Goal: Task Accomplishment & Management: Use online tool/utility

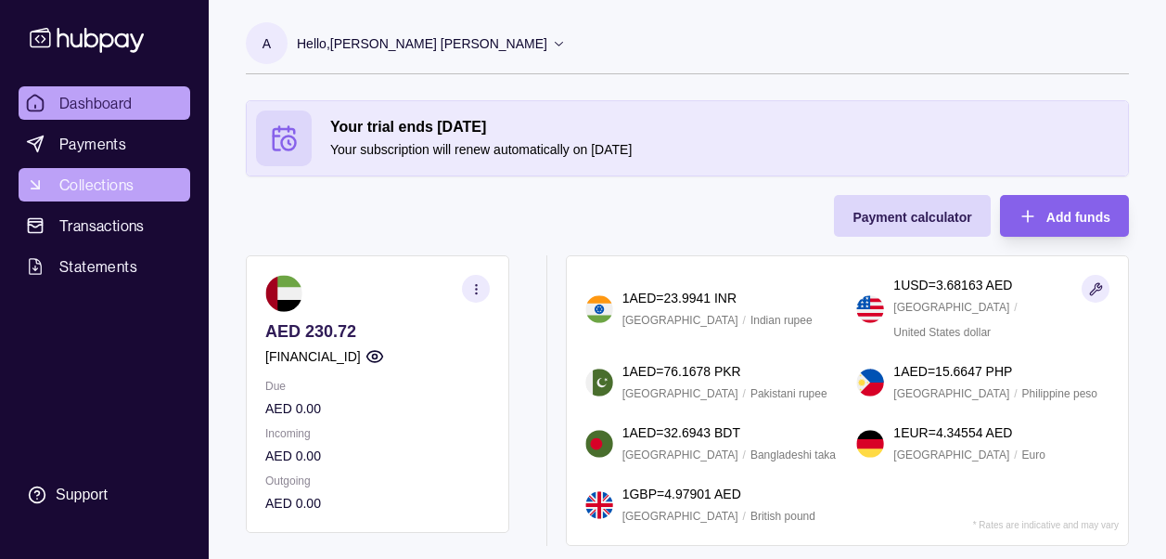
click at [117, 188] on span "Collections" at bounding box center [96, 185] width 74 height 22
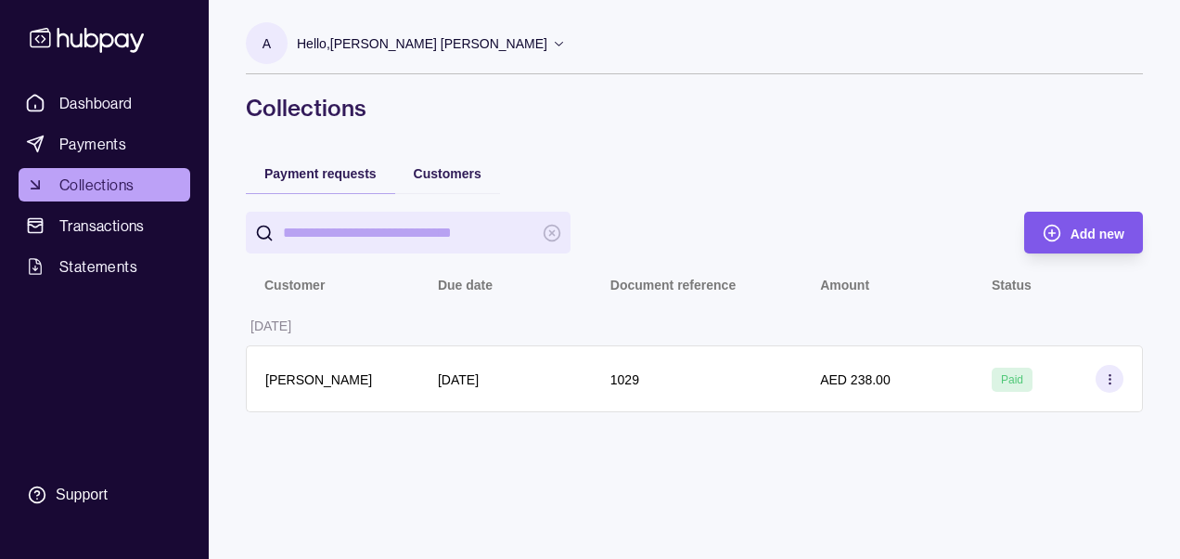
click at [1094, 228] on span "Add new" at bounding box center [1098, 233] width 54 height 15
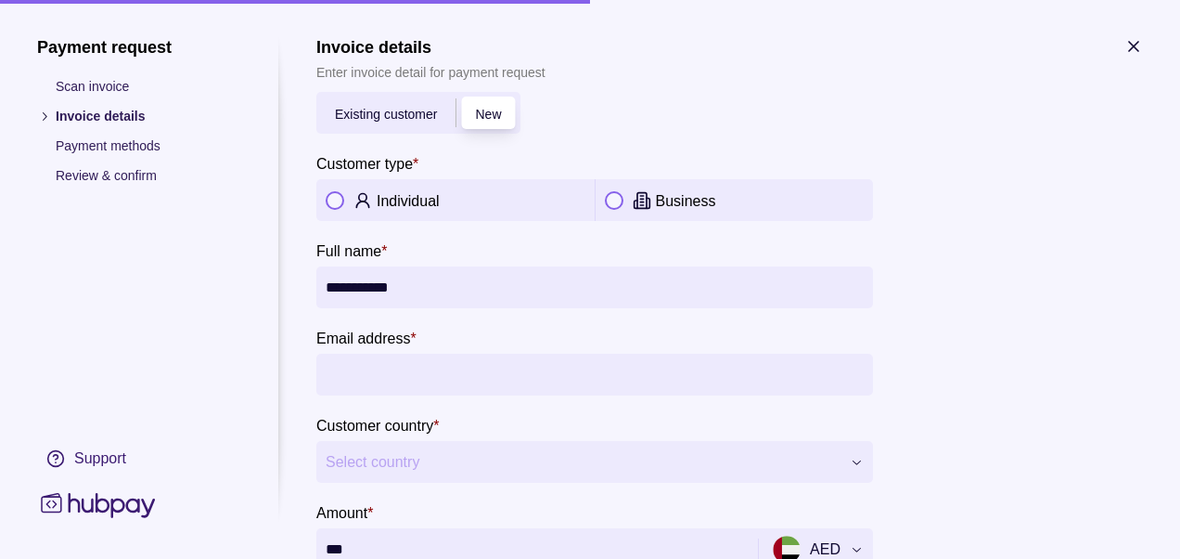
click at [662, 451] on span "Select country" at bounding box center [583, 462] width 515 height 22
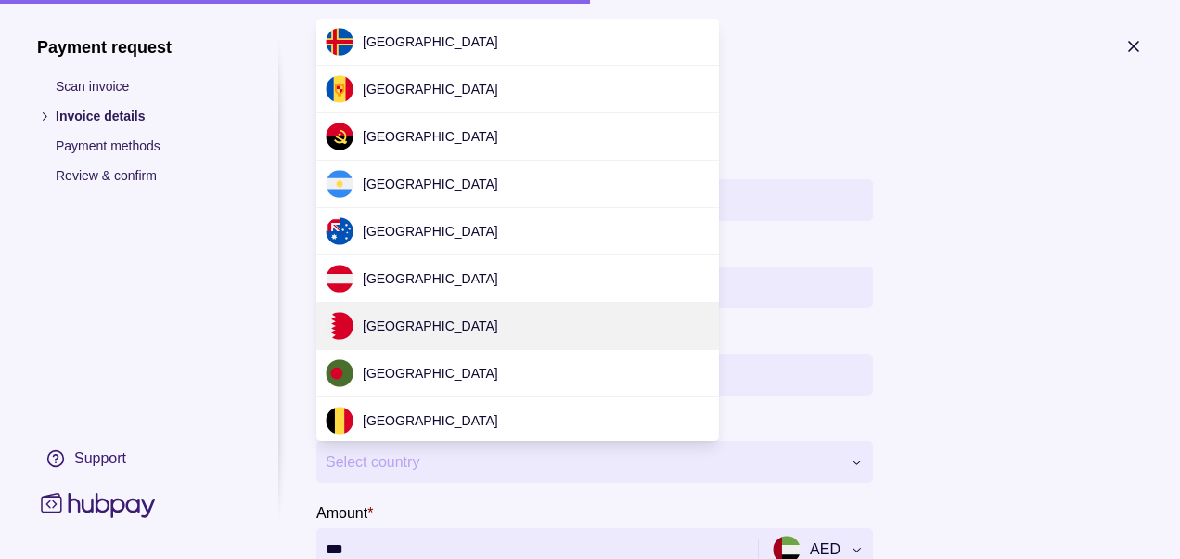
scroll to position [5633, 0]
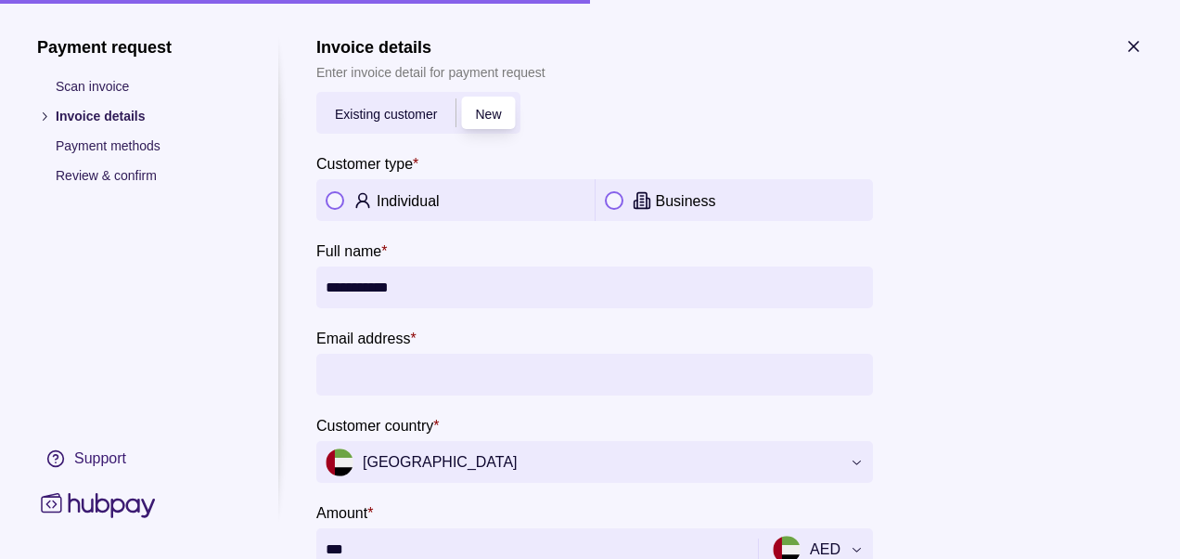
click at [483, 380] on input "Email address *" at bounding box center [595, 375] width 538 height 42
paste input "**********"
type input "**********"
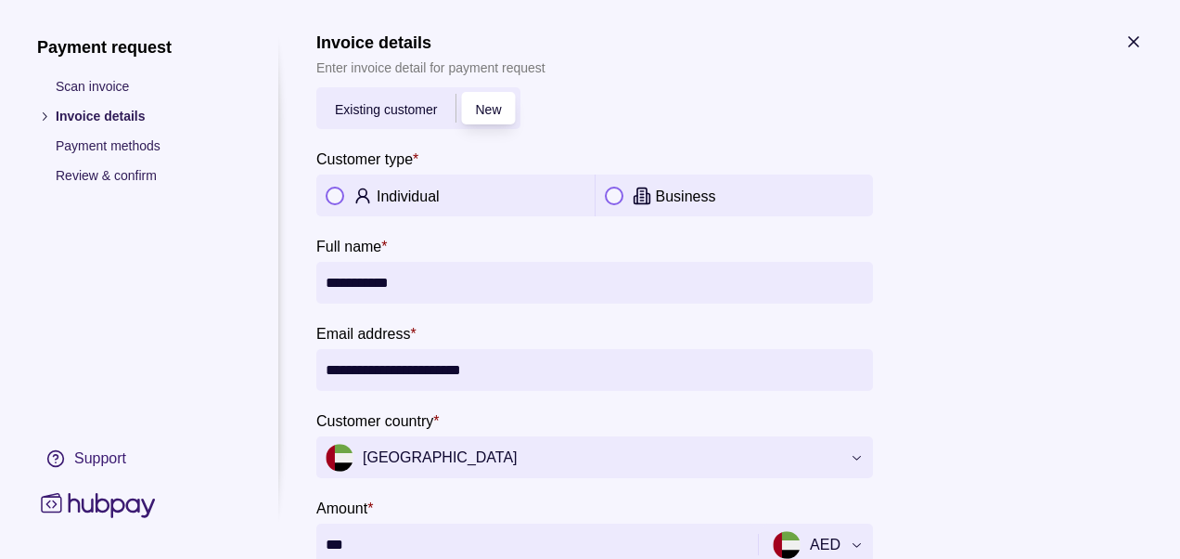
scroll to position [6, 0]
click at [369, 196] on icon at bounding box center [363, 195] width 19 height 19
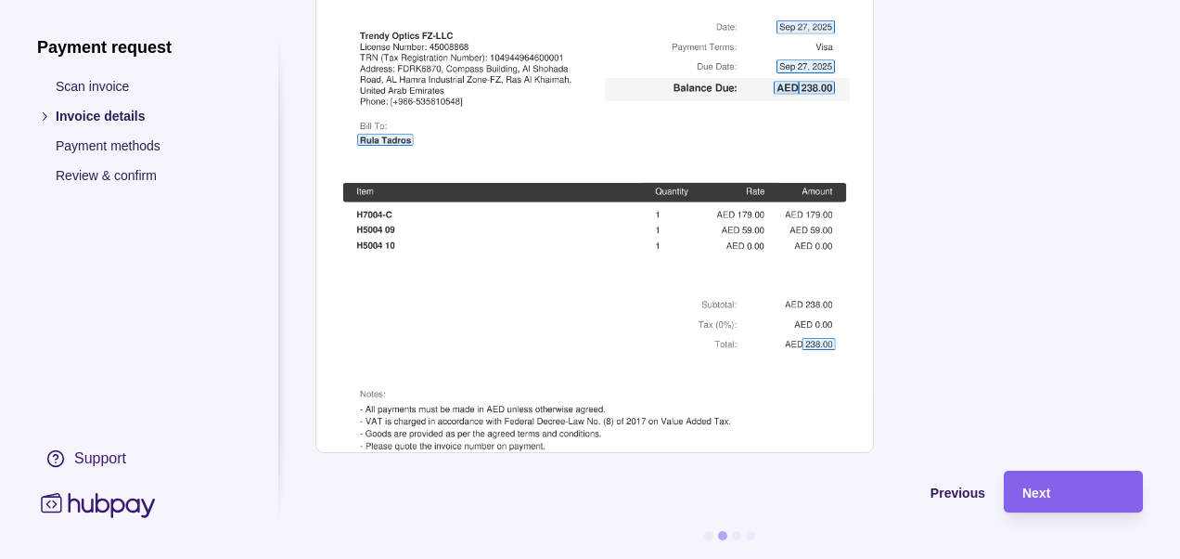
scroll to position [878, 0]
click at [1040, 489] on span "Next" at bounding box center [1037, 492] width 28 height 15
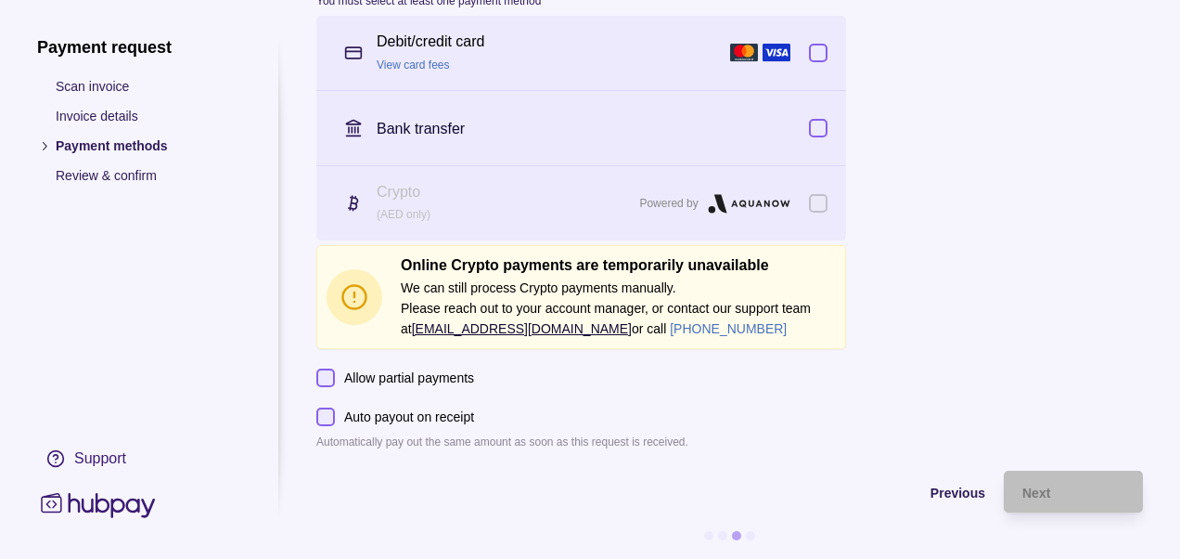
scroll to position [0, 0]
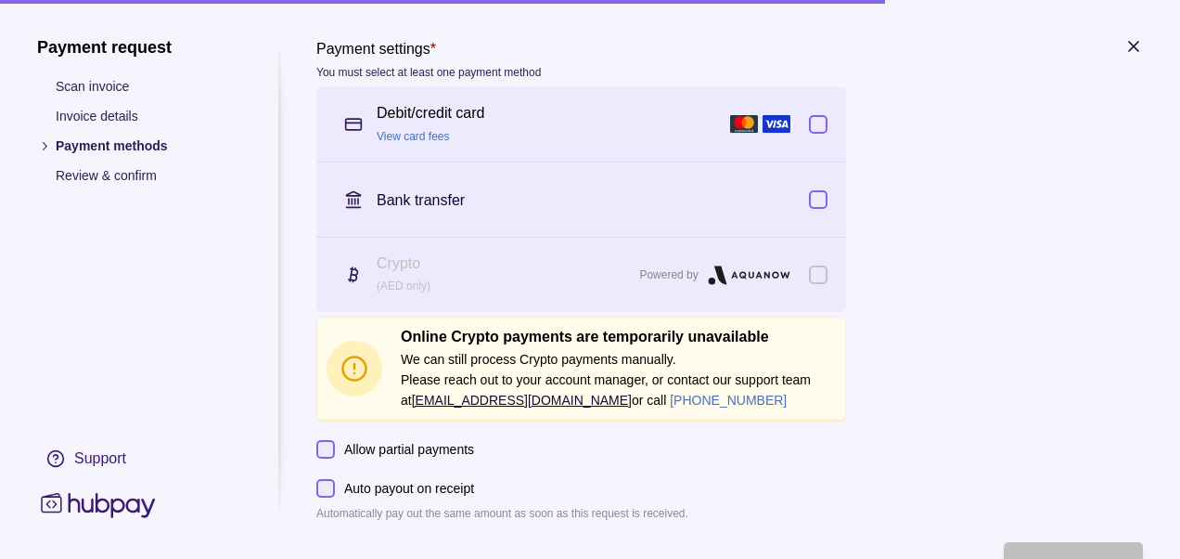
click at [823, 118] on button "button" at bounding box center [818, 124] width 19 height 19
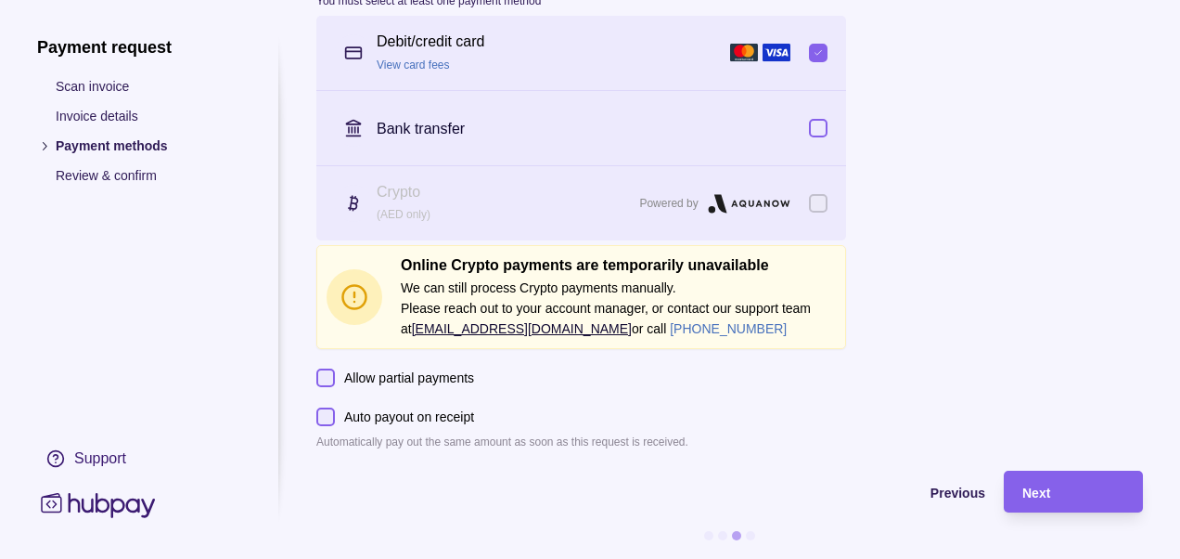
scroll to position [84, 0]
click at [1065, 481] on div "Next" at bounding box center [1074, 492] width 102 height 22
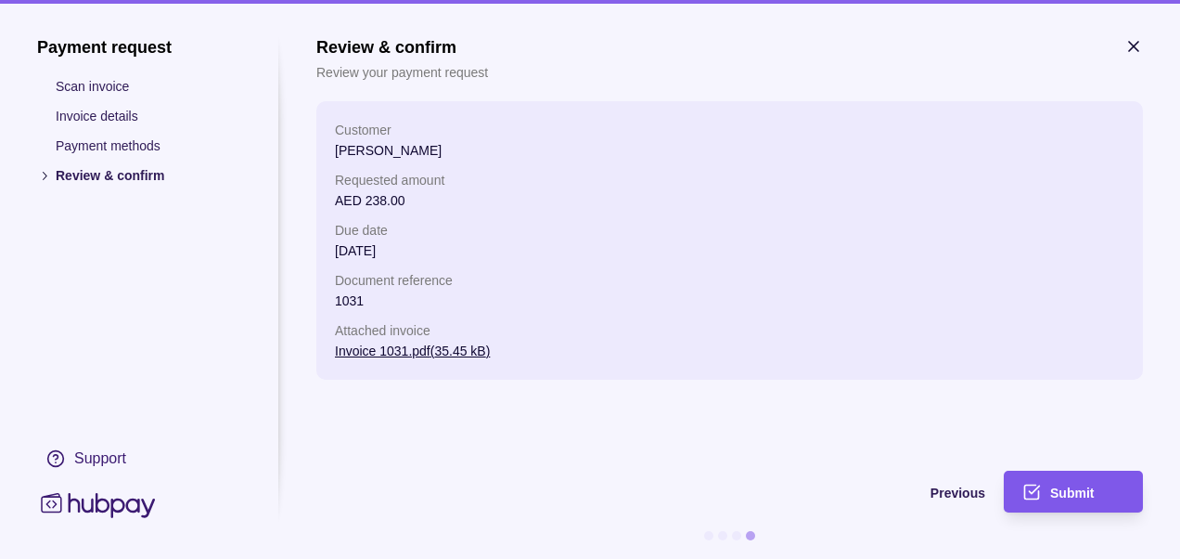
click at [1040, 495] on icon "submit" at bounding box center [1032, 492] width 19 height 19
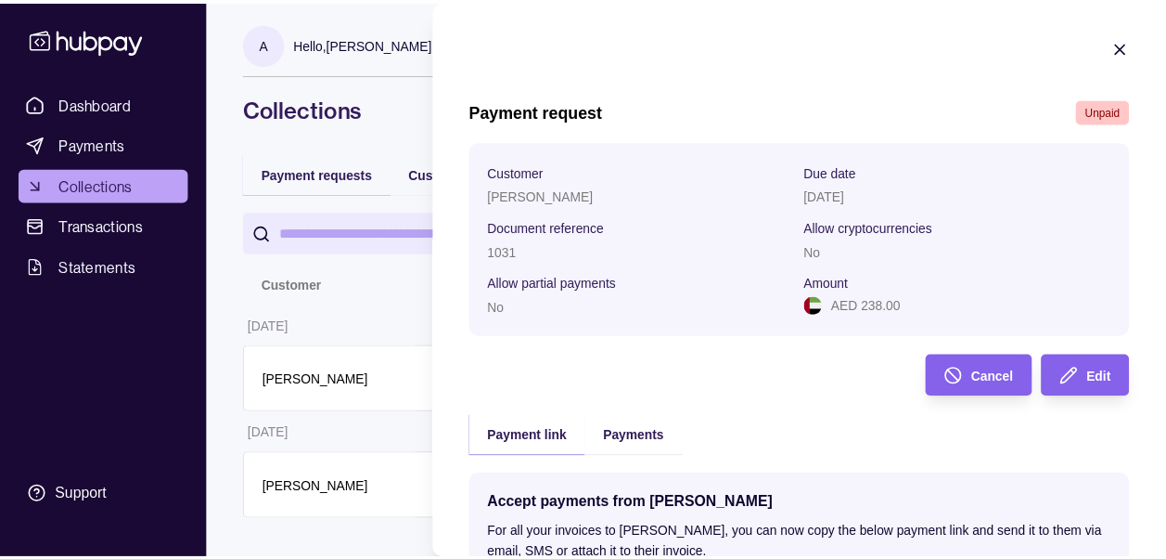
scroll to position [379, 0]
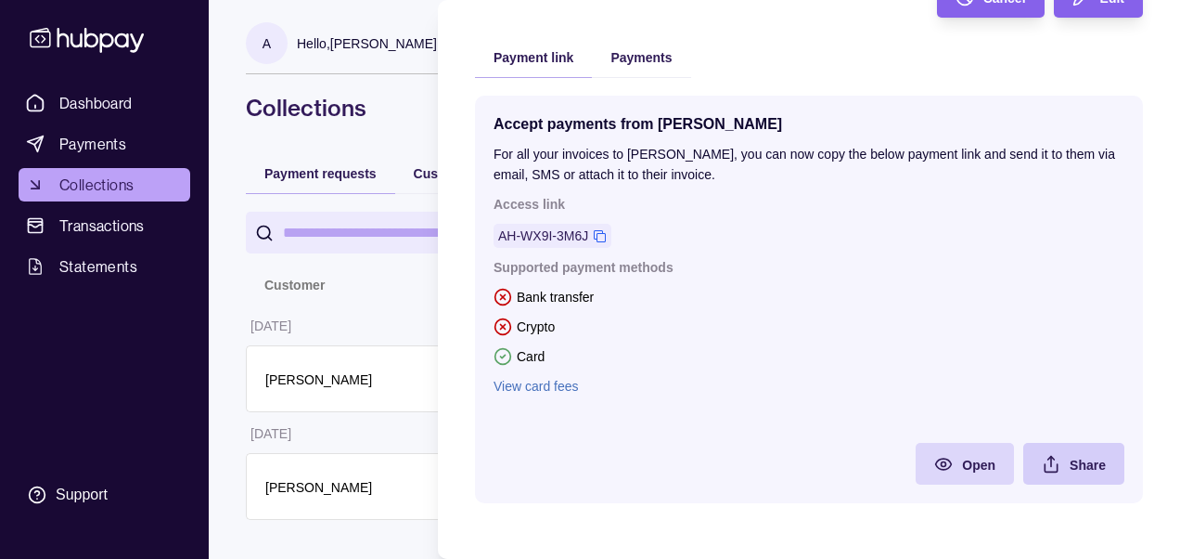
click at [1070, 460] on span "Share" at bounding box center [1088, 464] width 36 height 15
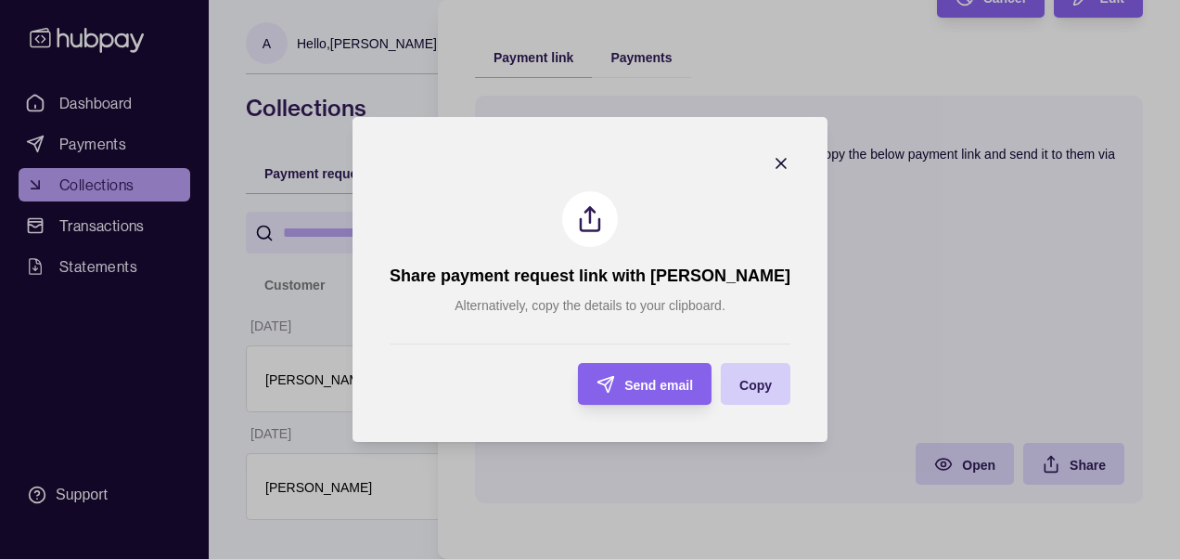
click at [740, 389] on span "Copy" at bounding box center [756, 385] width 32 height 15
click at [730, 401] on div "Copy" at bounding box center [742, 384] width 60 height 42
click at [772, 158] on icon "button" at bounding box center [781, 163] width 19 height 19
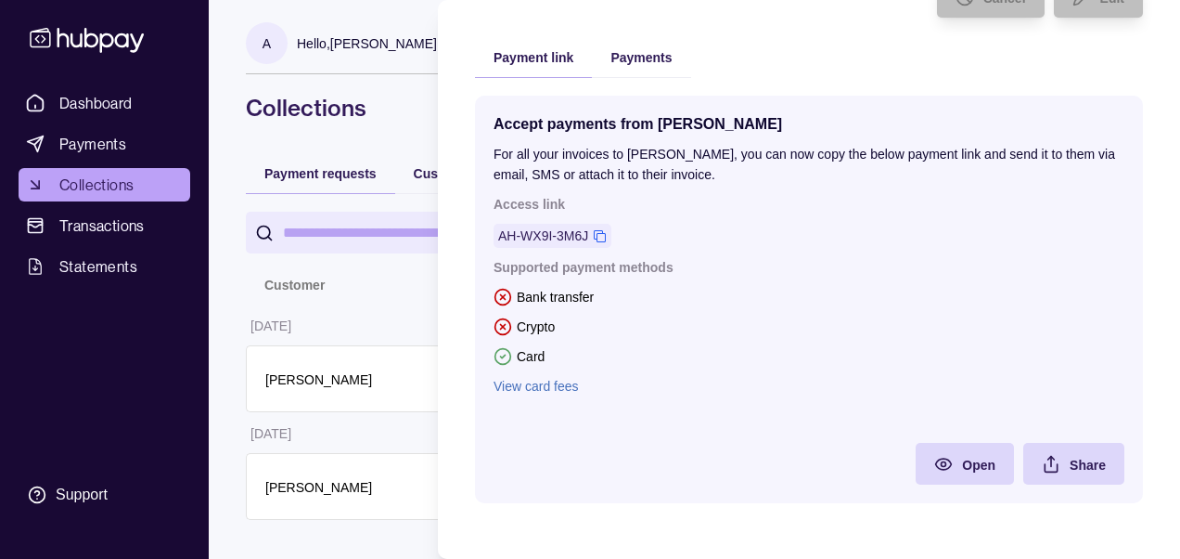
click at [157, 199] on html "Dashboard Payments Collections Transactions Statements Support A Hello, [PERSON…" at bounding box center [590, 279] width 1180 height 559
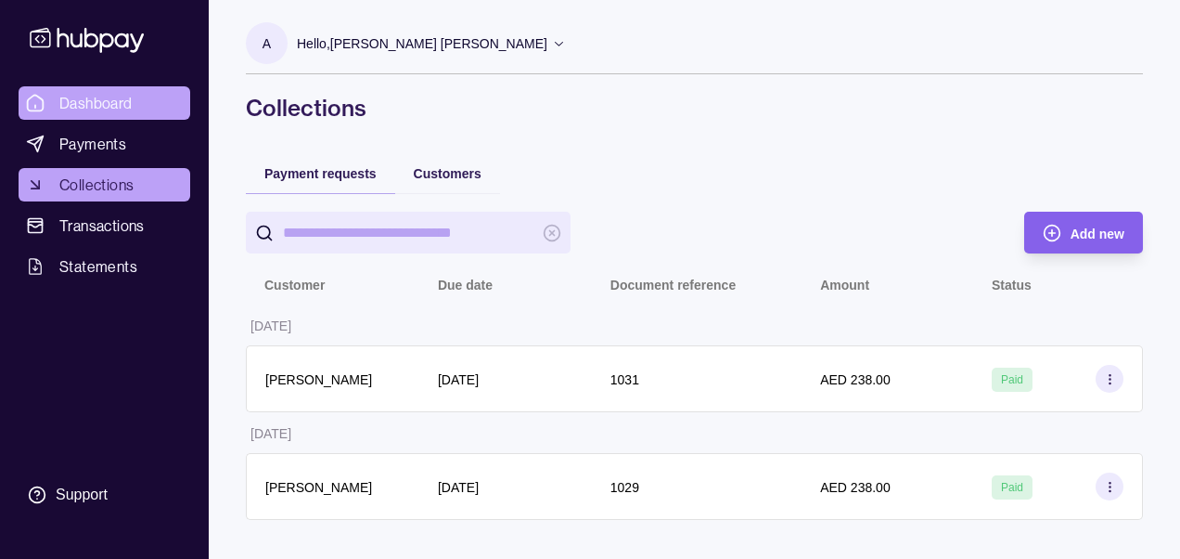
click at [96, 97] on span "Dashboard" at bounding box center [95, 103] width 73 height 22
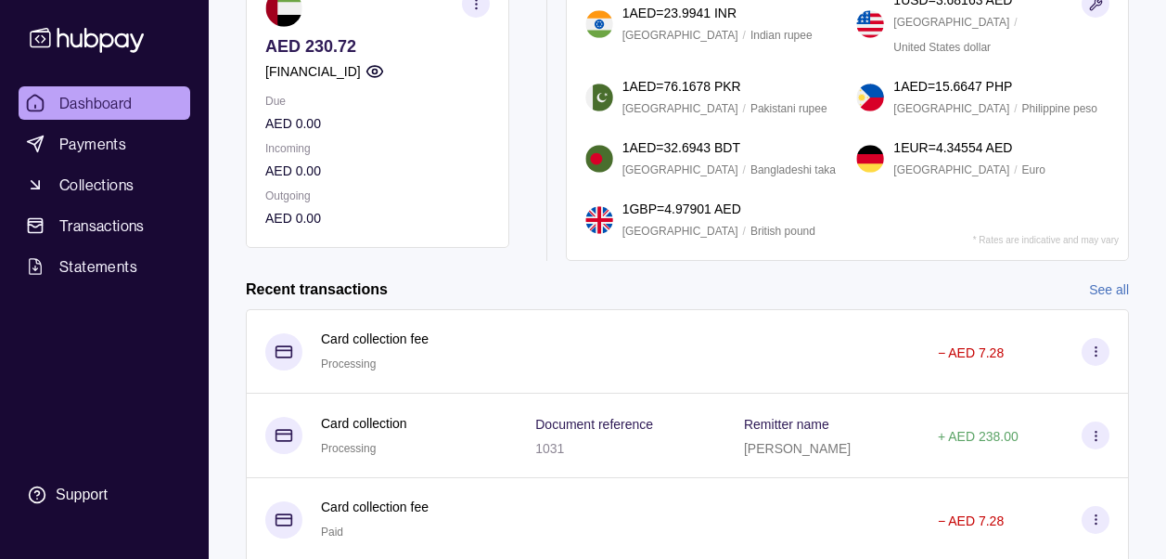
scroll to position [173, 0]
